Goal: Information Seeking & Learning: Learn about a topic

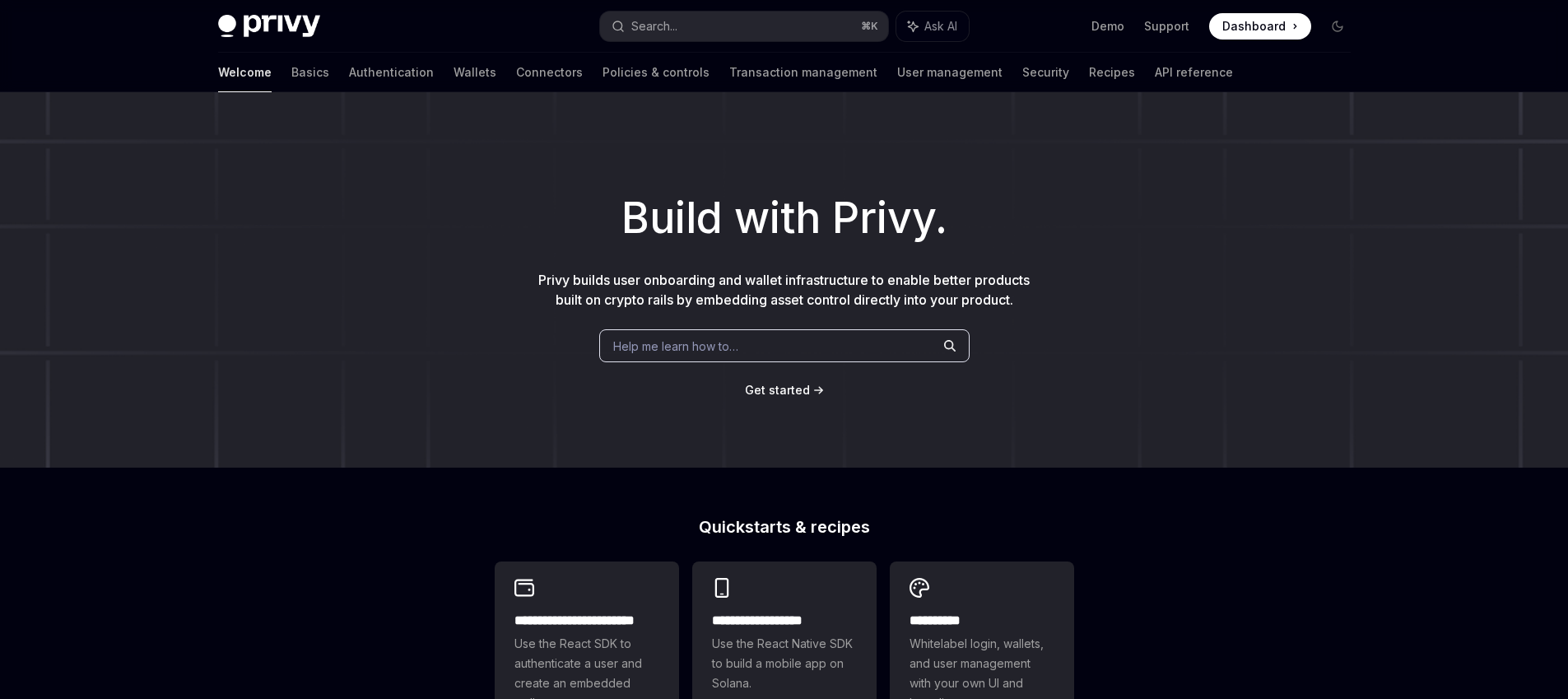
click at [1251, 23] on span "Dashboard" at bounding box center [1254, 26] width 63 height 17
click at [349, 70] on link "Authentication" at bounding box center [390, 72] width 84 height 39
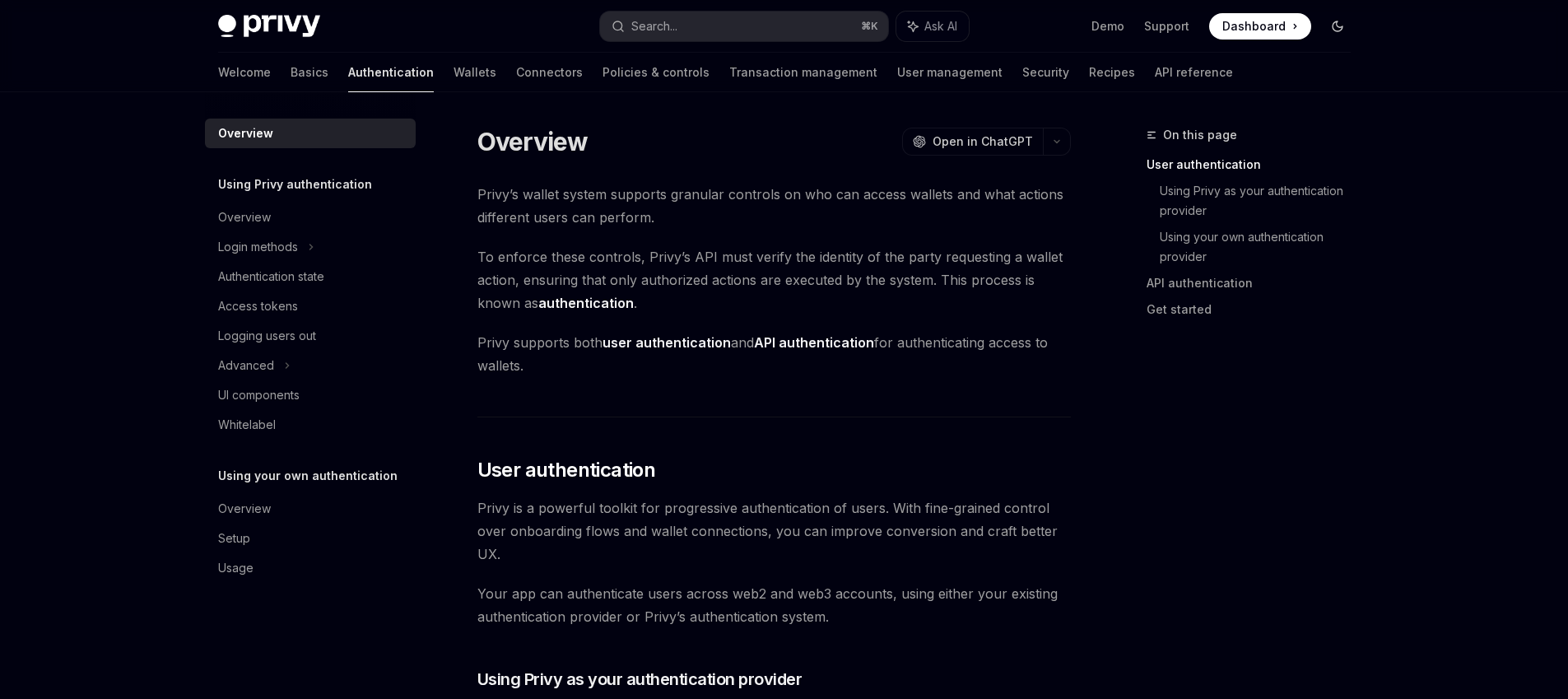
click at [1336, 25] on icon "Toggle dark mode" at bounding box center [1338, 26] width 13 height 13
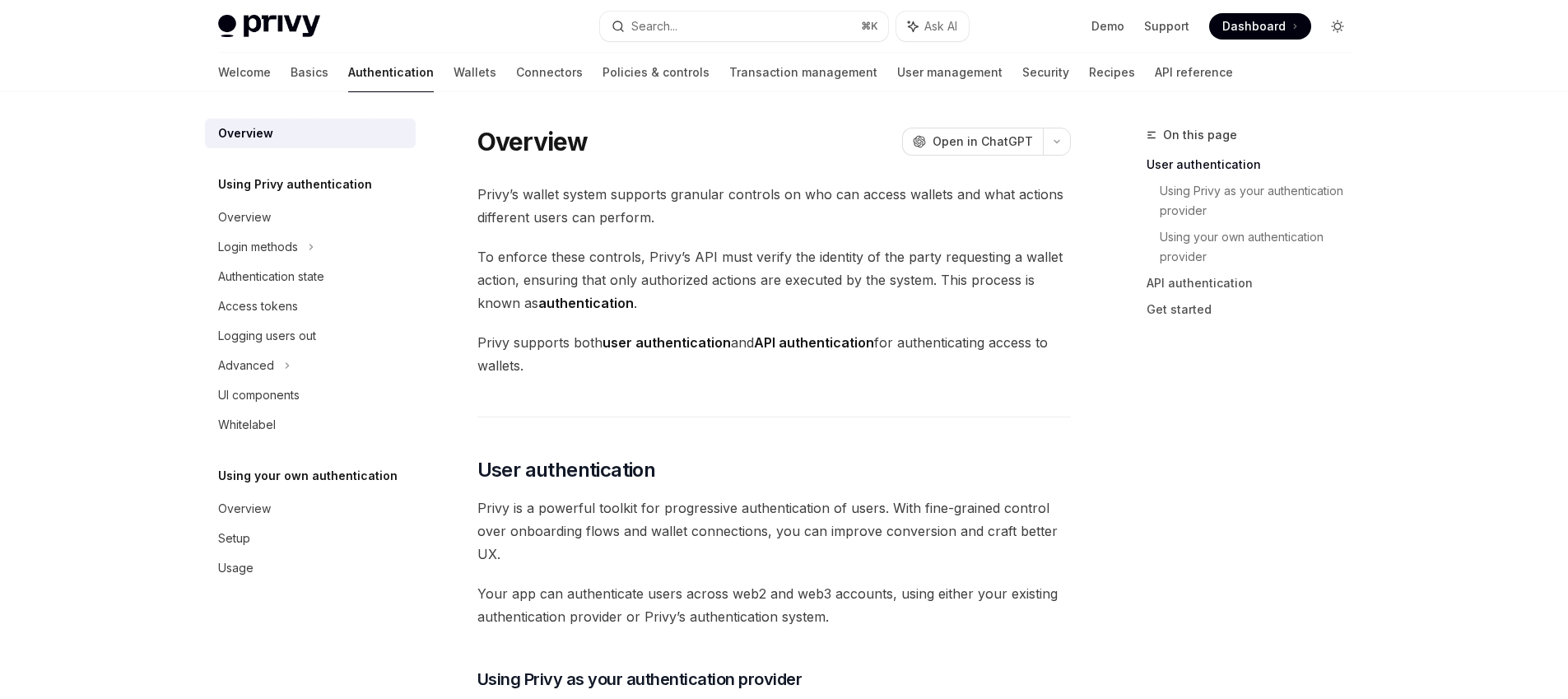
click at [1336, 36] on button "Toggle dark mode" at bounding box center [1338, 26] width 26 height 26
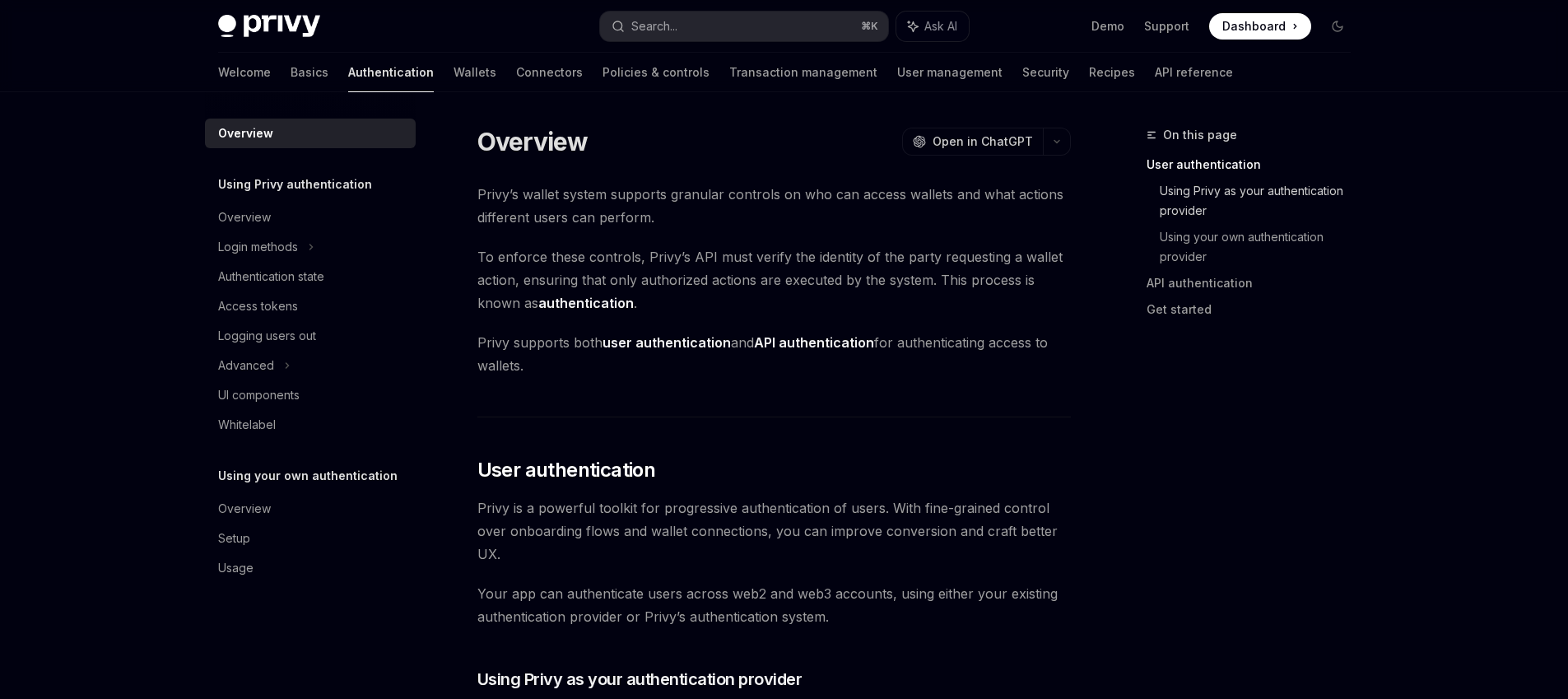
click at [1256, 198] on link "Using Privy as your authentication provider" at bounding box center [1262, 200] width 204 height 46
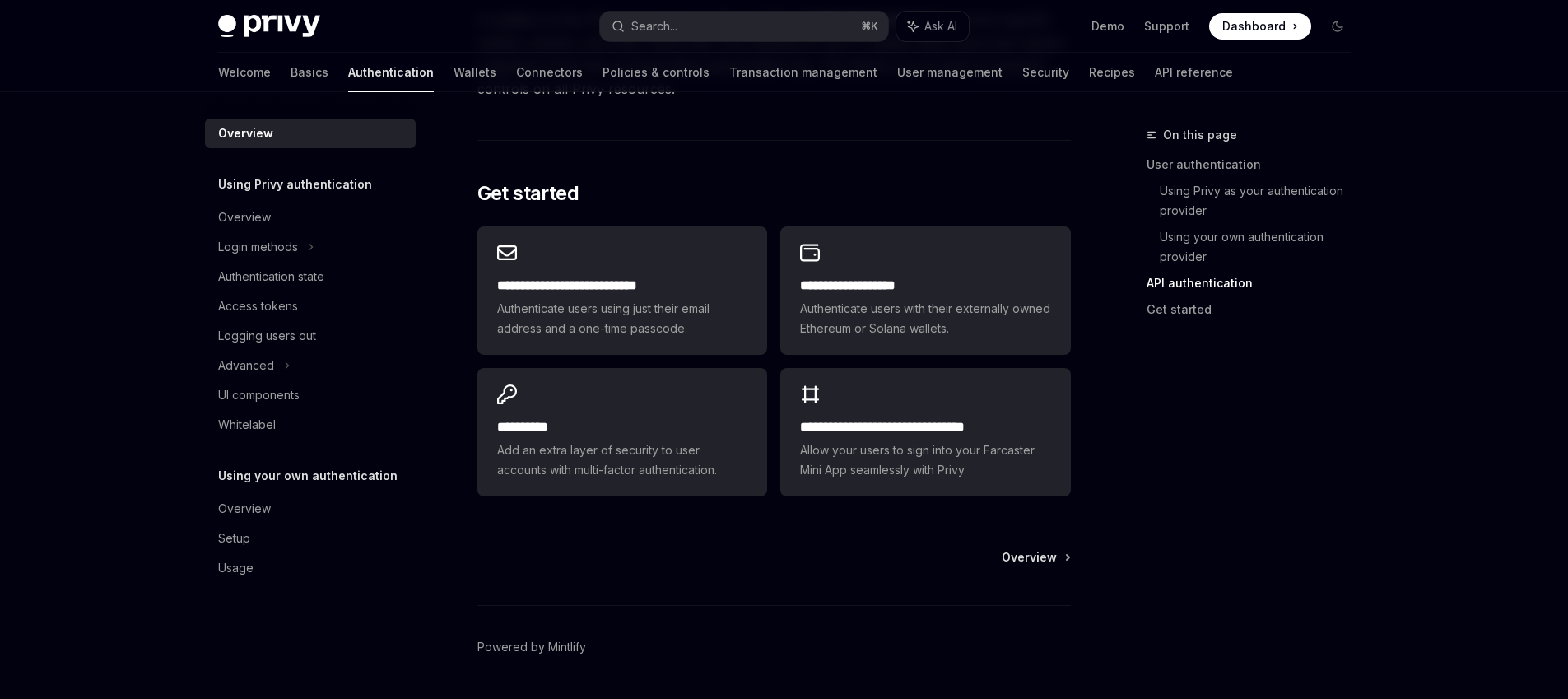
scroll to position [1362, 0]
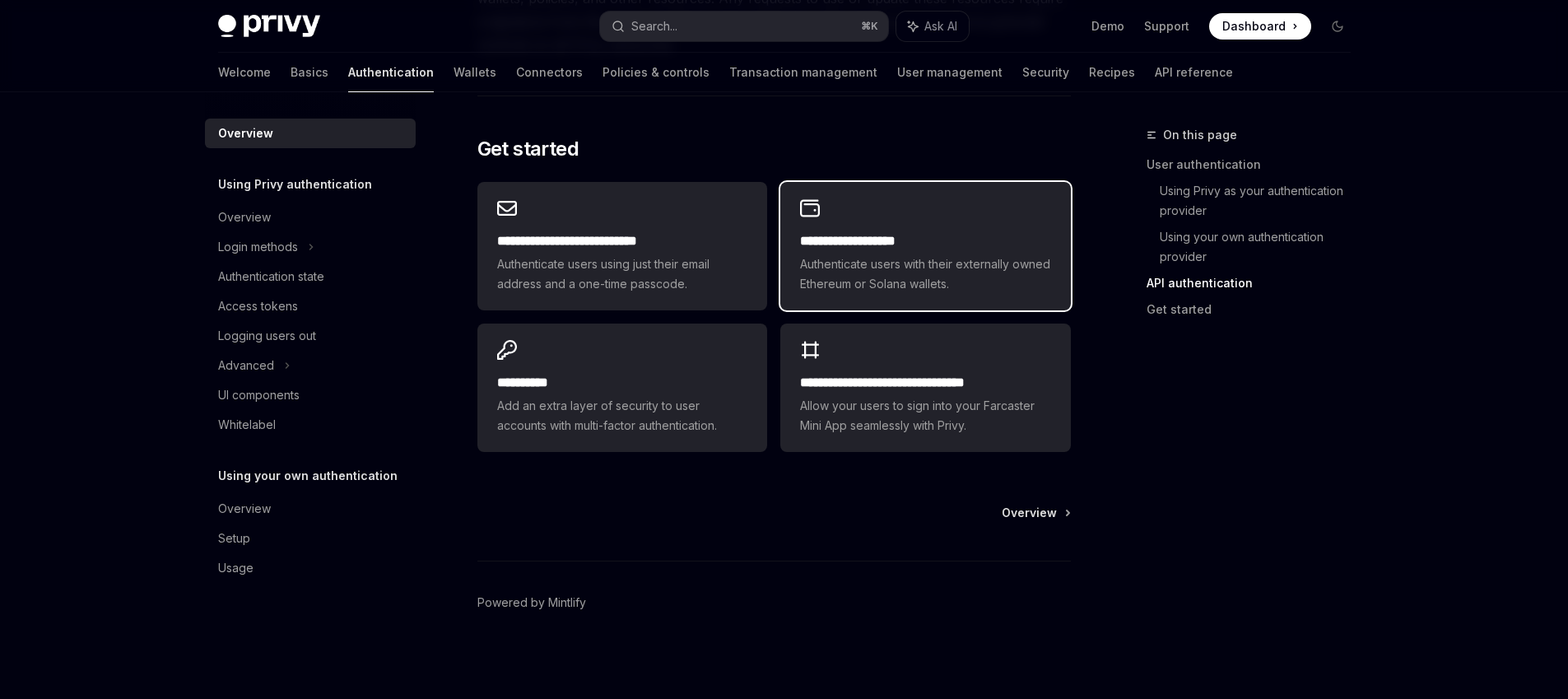
click at [999, 245] on h2 "**********" at bounding box center [925, 241] width 250 height 20
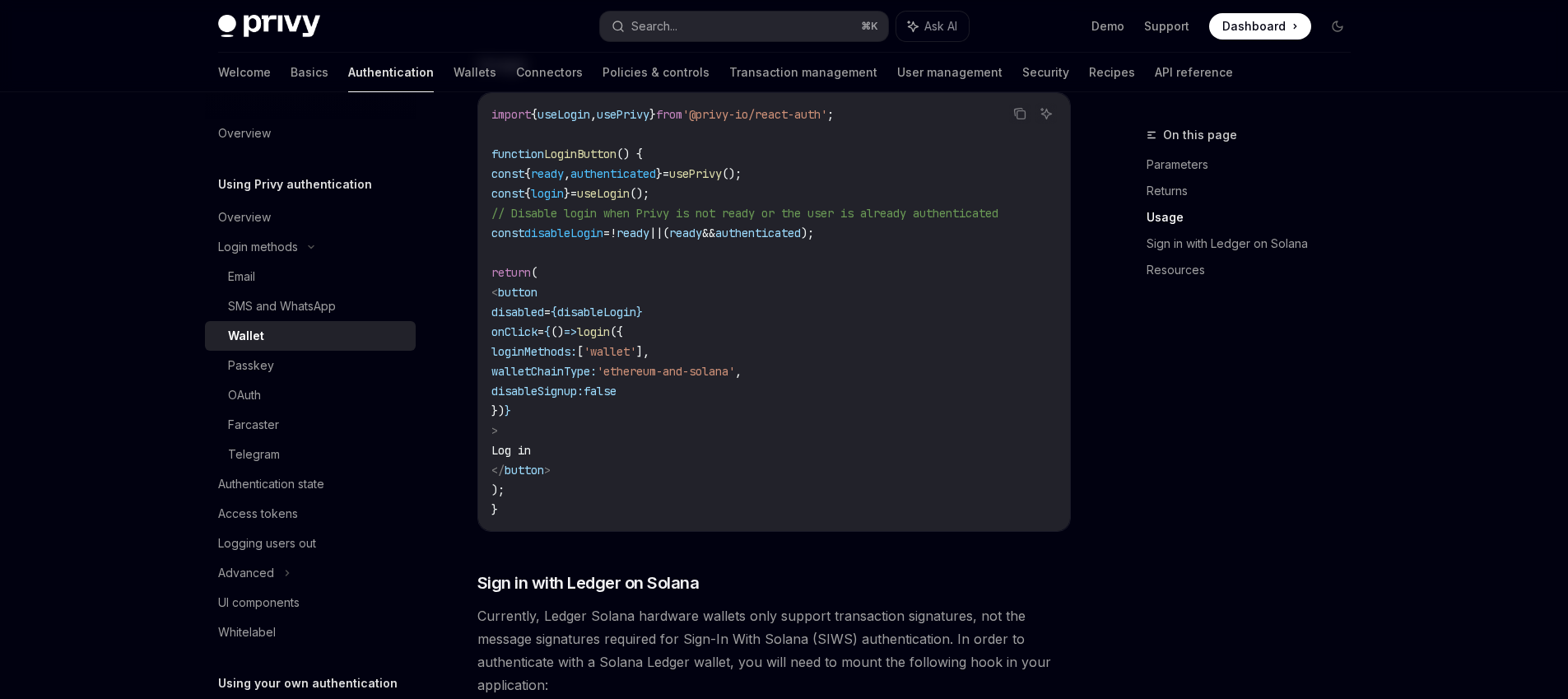
scroll to position [724, 0]
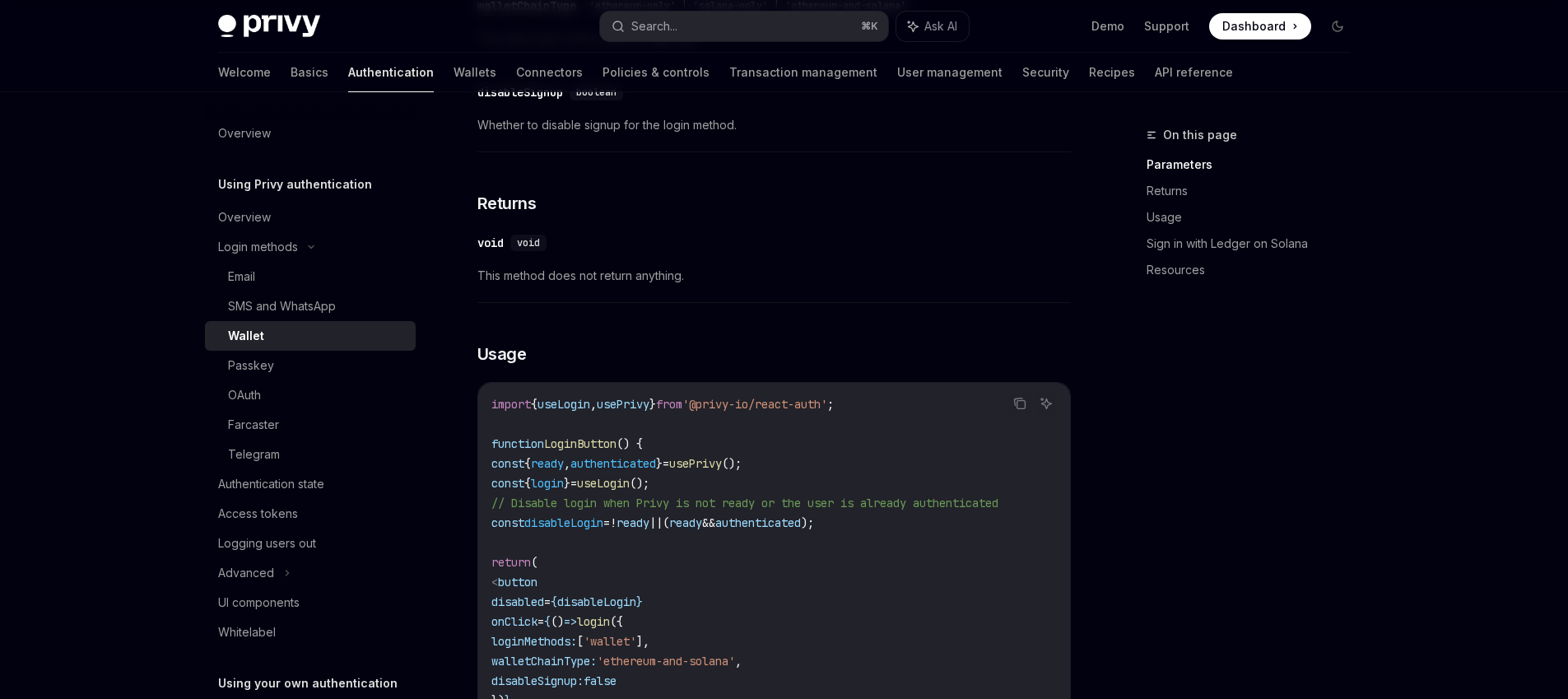
type textarea "*"
